Goal: Find contact information: Find contact information

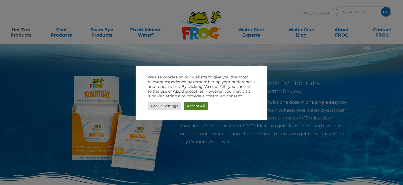
click at [191, 107] on link "Accept All" at bounding box center [196, 106] width 24 height 8
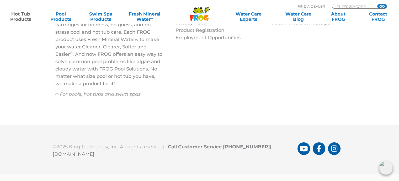
scroll to position [1841, 0]
drag, startPoint x: 261, startPoint y: 145, endPoint x: 224, endPoint y: 147, distance: 36.5
click at [224, 147] on b "Call Customer Service 1-800-222-0169 |" at bounding box center [221, 147] width 106 height 6
copy b "1-800-222-0169"
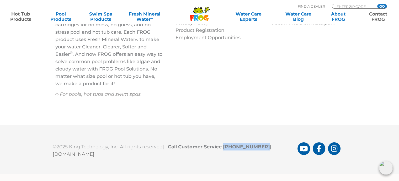
click at [375, 17] on link "Contact FROG" at bounding box center [378, 16] width 31 height 11
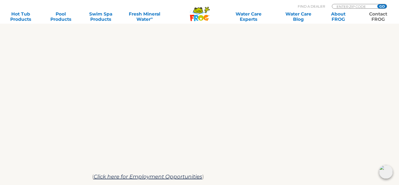
scroll to position [296, 0]
